Goal: Understand process/instructions: Learn how to perform a task or action

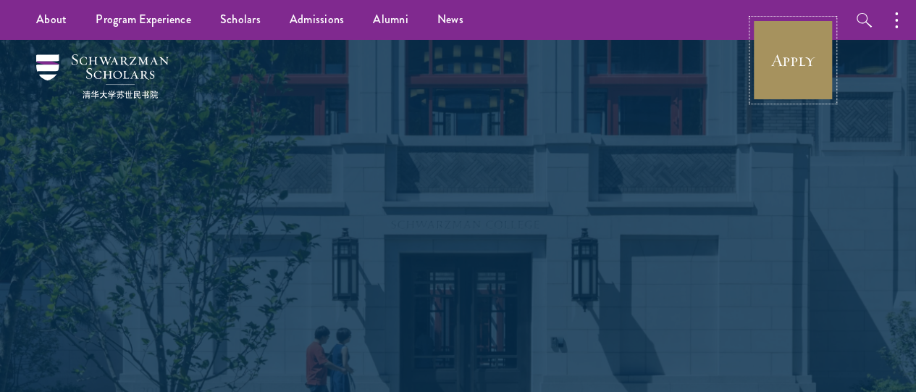
click at [773, 67] on link "Apply" at bounding box center [793, 60] width 81 height 81
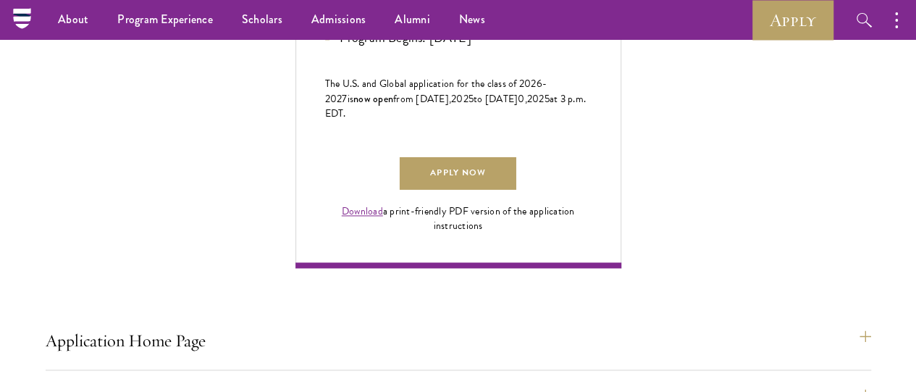
scroll to position [922, 0]
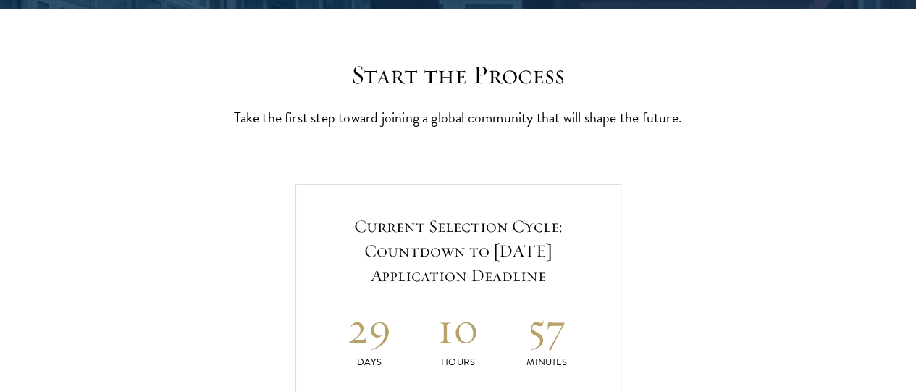
scroll to position [0, 0]
